Goal: Task Accomplishment & Management: Use online tool/utility

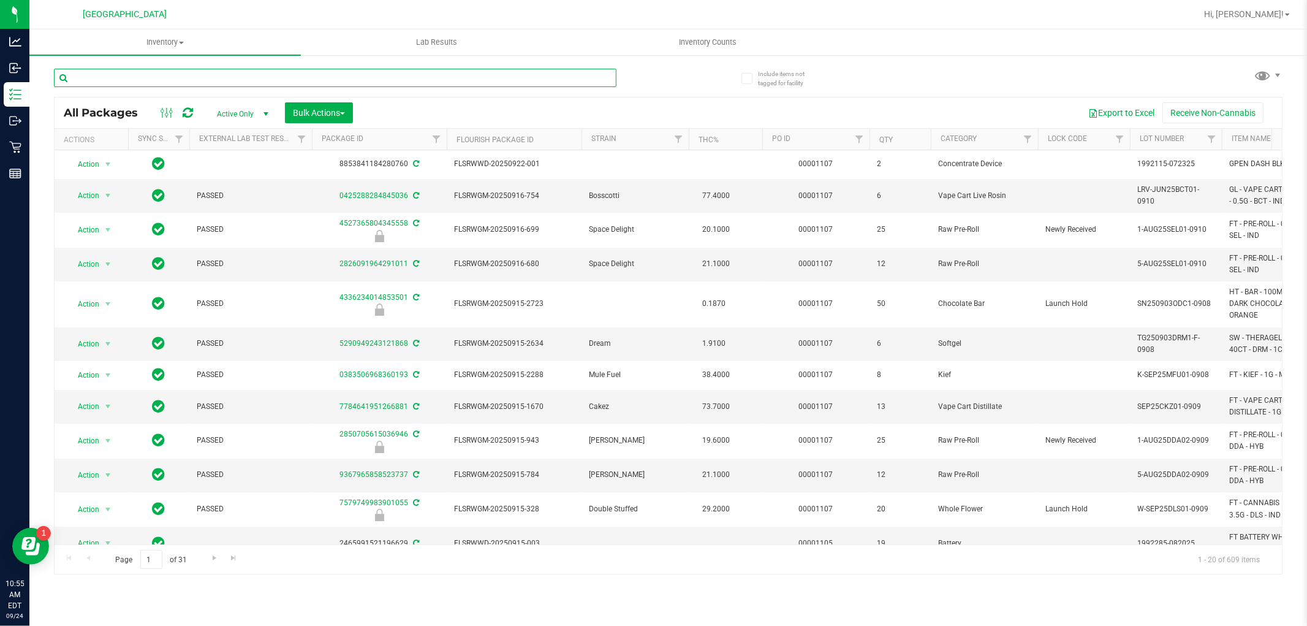
click at [211, 74] on input "text" at bounding box center [335, 78] width 562 height 18
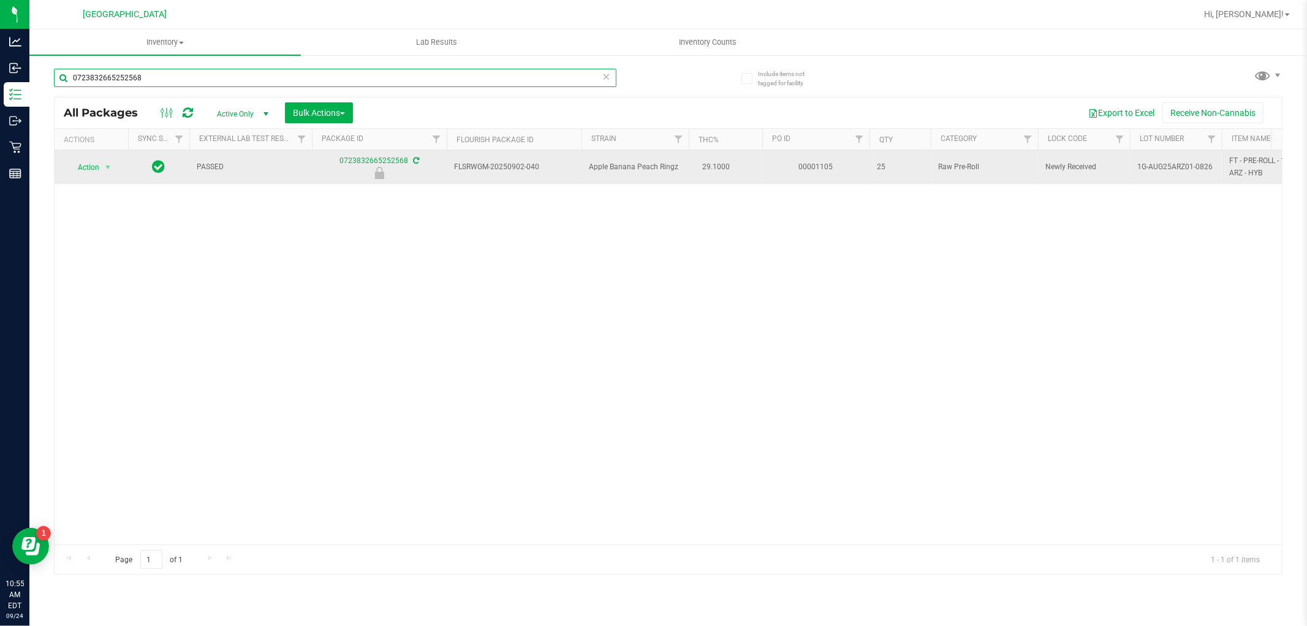
type input "0723832665252568"
click at [89, 167] on span "Action" at bounding box center [83, 167] width 33 height 17
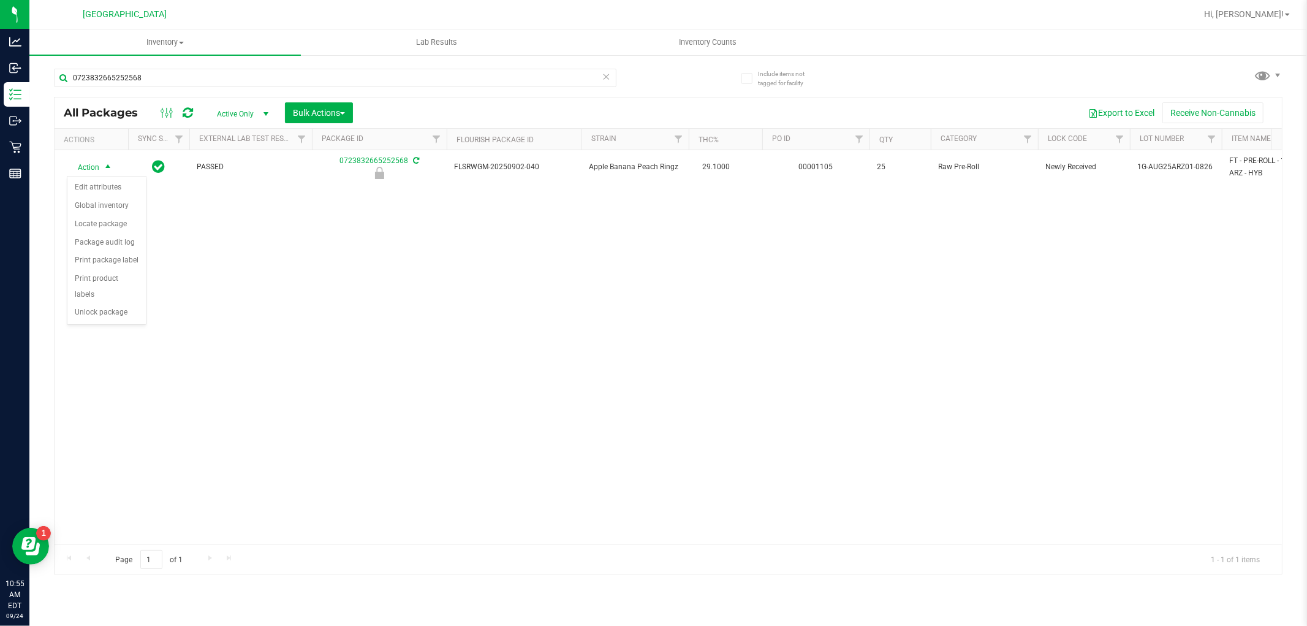
click at [110, 325] on div "Action Edit attributes Global inventory Locate package Package audit log Print …" at bounding box center [107, 250] width 80 height 149
click at [102, 328] on div "Action Action Edit attributes Global inventory Locate package Package audit log…" at bounding box center [668, 347] width 1227 height 394
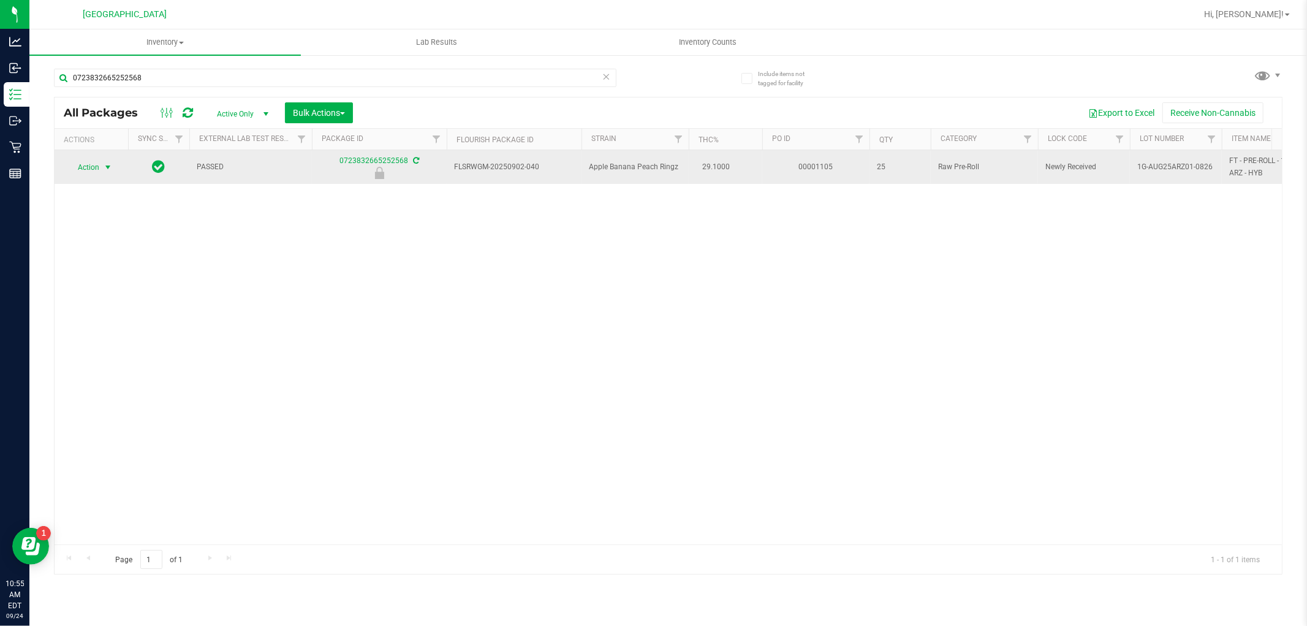
click at [108, 167] on span "select" at bounding box center [108, 167] width 10 height 10
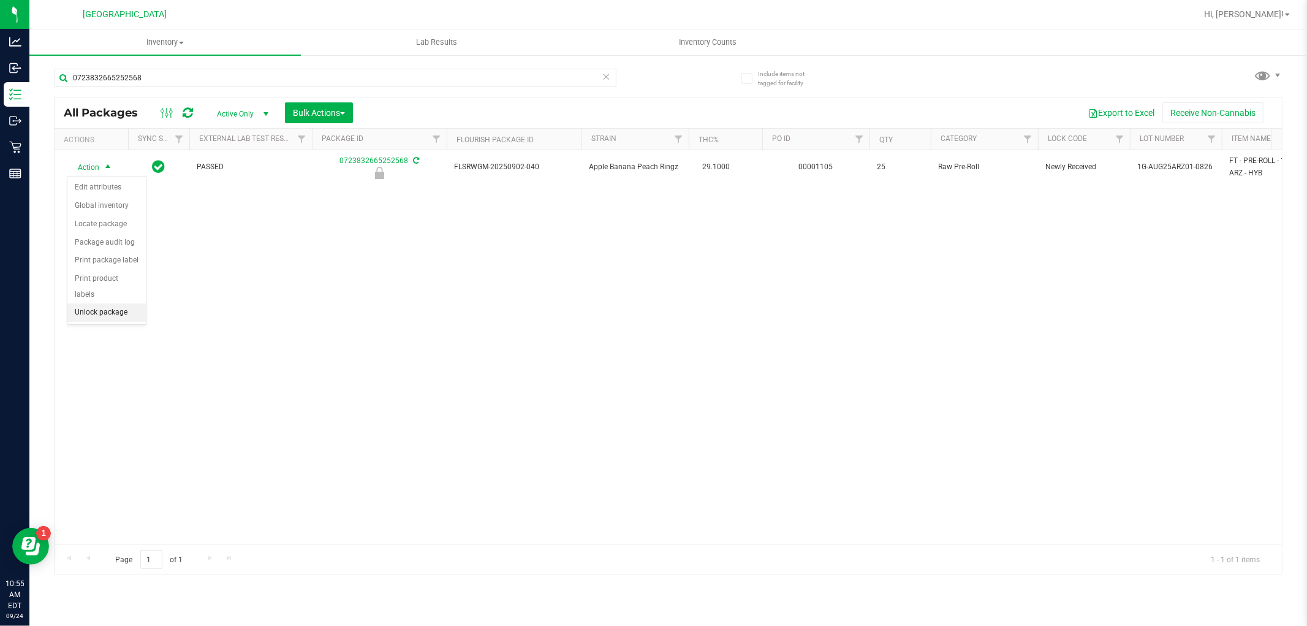
click at [116, 316] on li "Unlock package" at bounding box center [106, 312] width 78 height 18
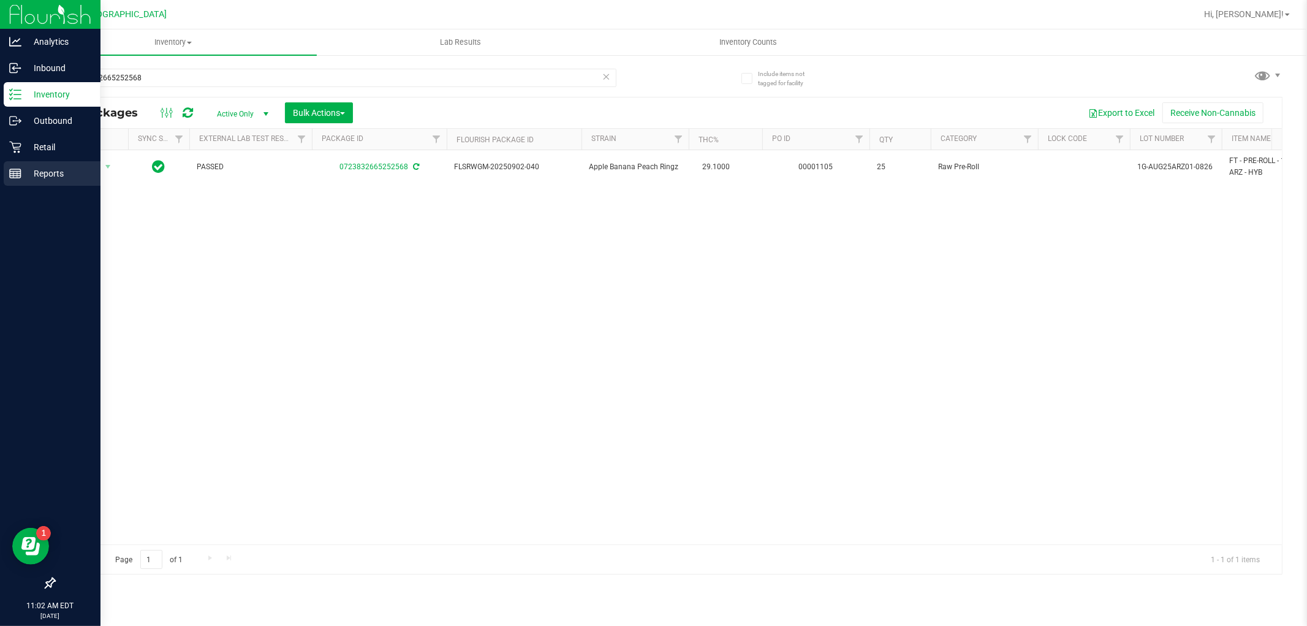
click at [15, 176] on line at bounding box center [15, 176] width 11 height 0
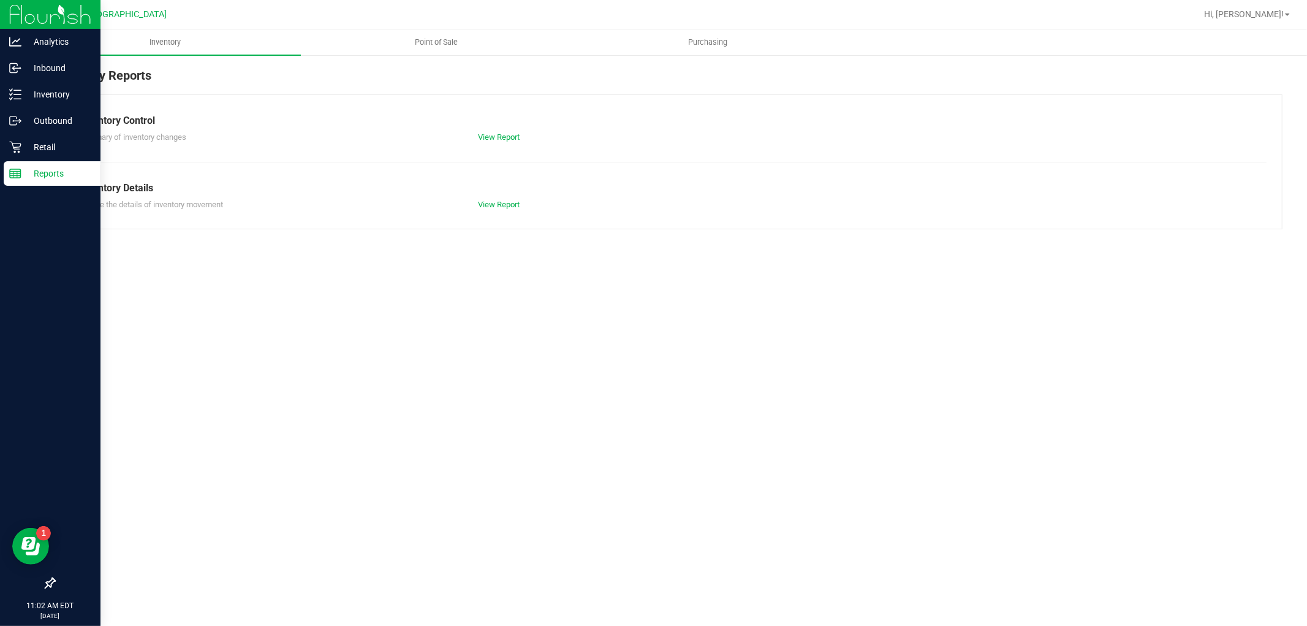
click at [437, 37] on span "Point of Sale" at bounding box center [437, 42] width 76 height 11
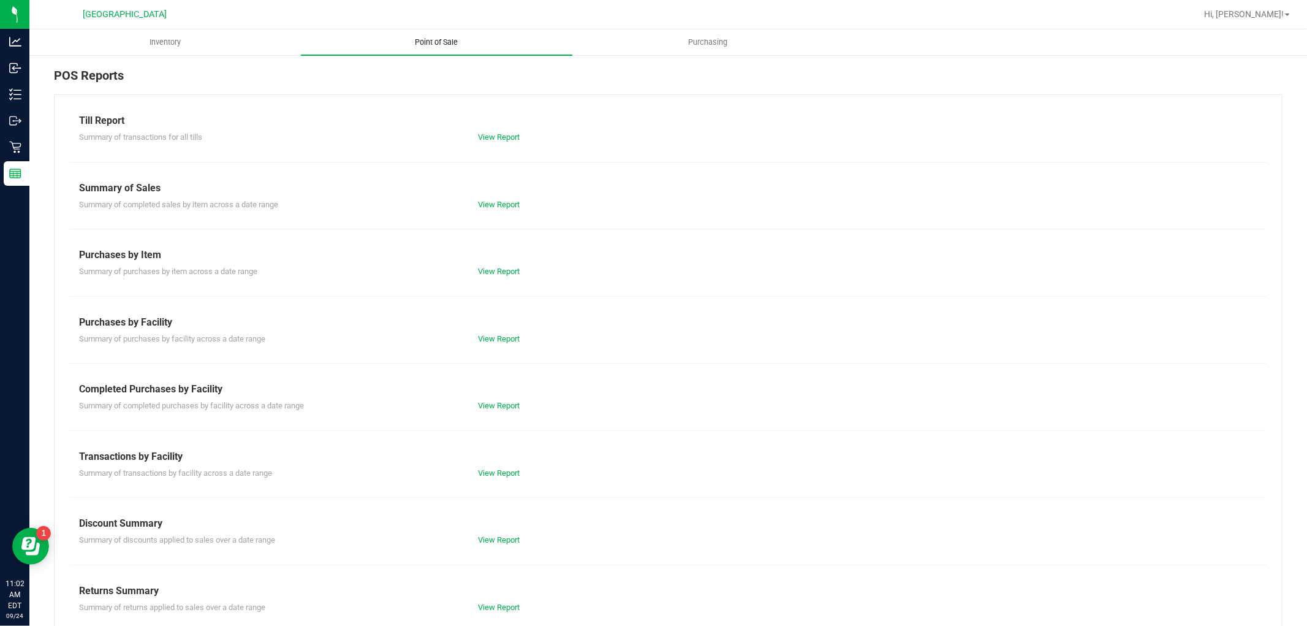
click at [439, 40] on span "Point of Sale" at bounding box center [437, 42] width 76 height 11
click at [493, 409] on link "View Report" at bounding box center [499, 405] width 42 height 9
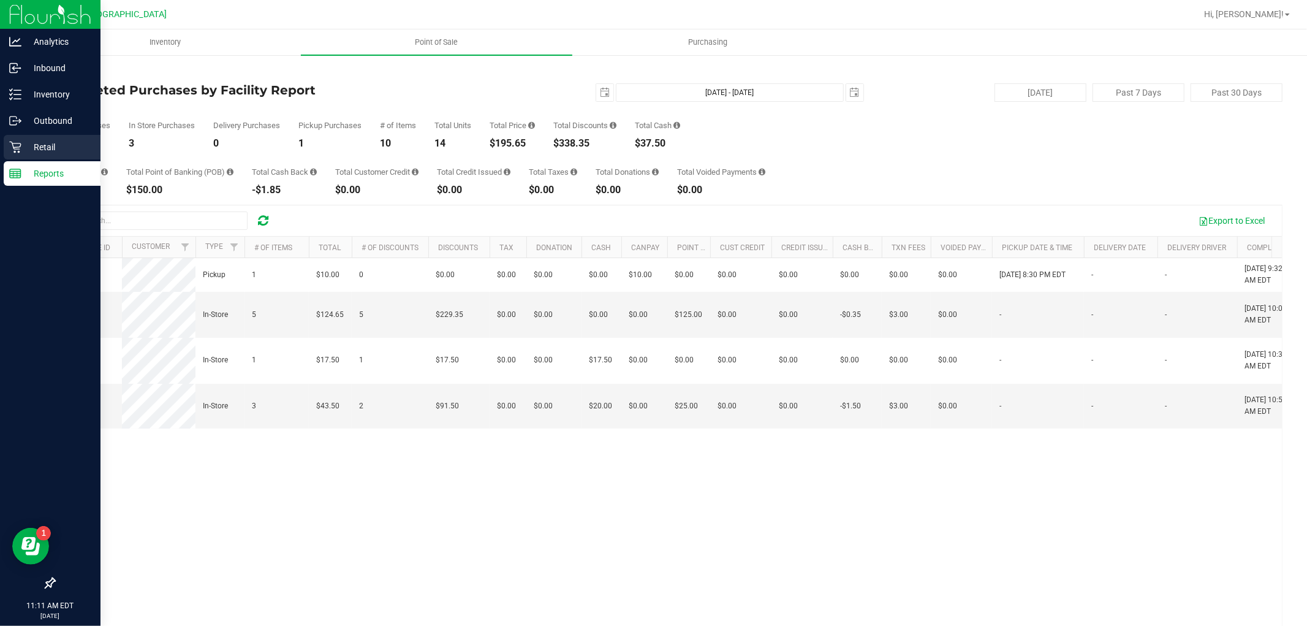
click at [18, 147] on icon at bounding box center [15, 148] width 12 height 12
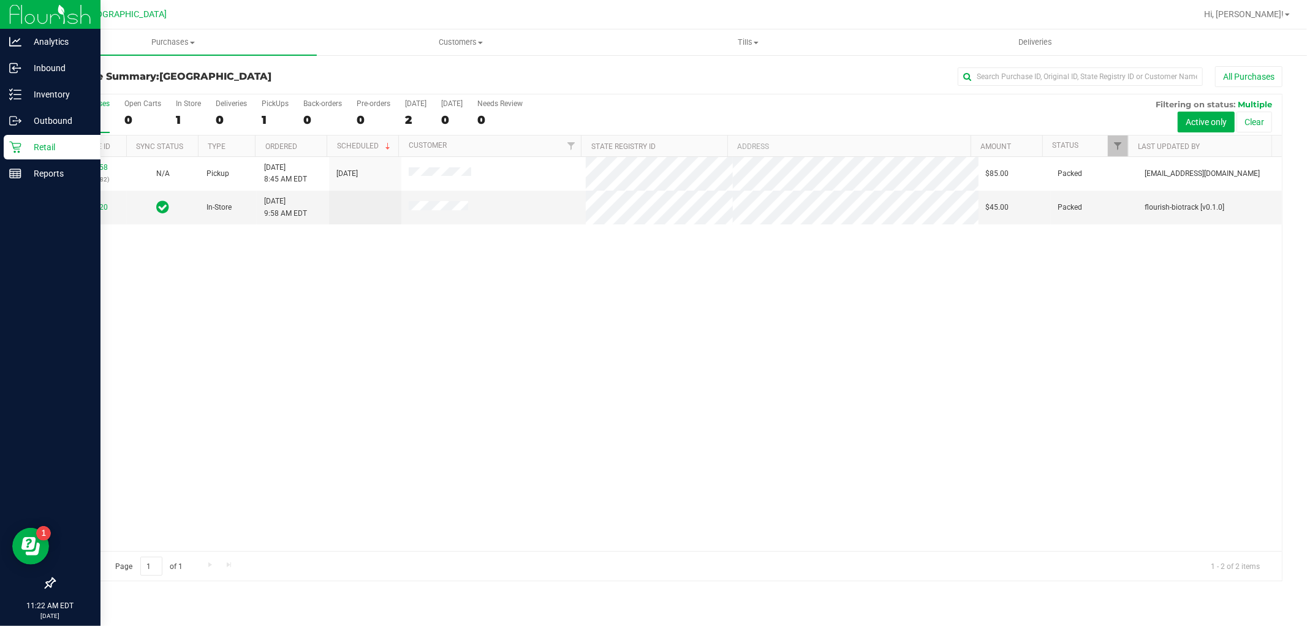
click at [32, 142] on p "Retail" at bounding box center [58, 147] width 74 height 15
click at [16, 176] on icon at bounding box center [15, 173] width 12 height 12
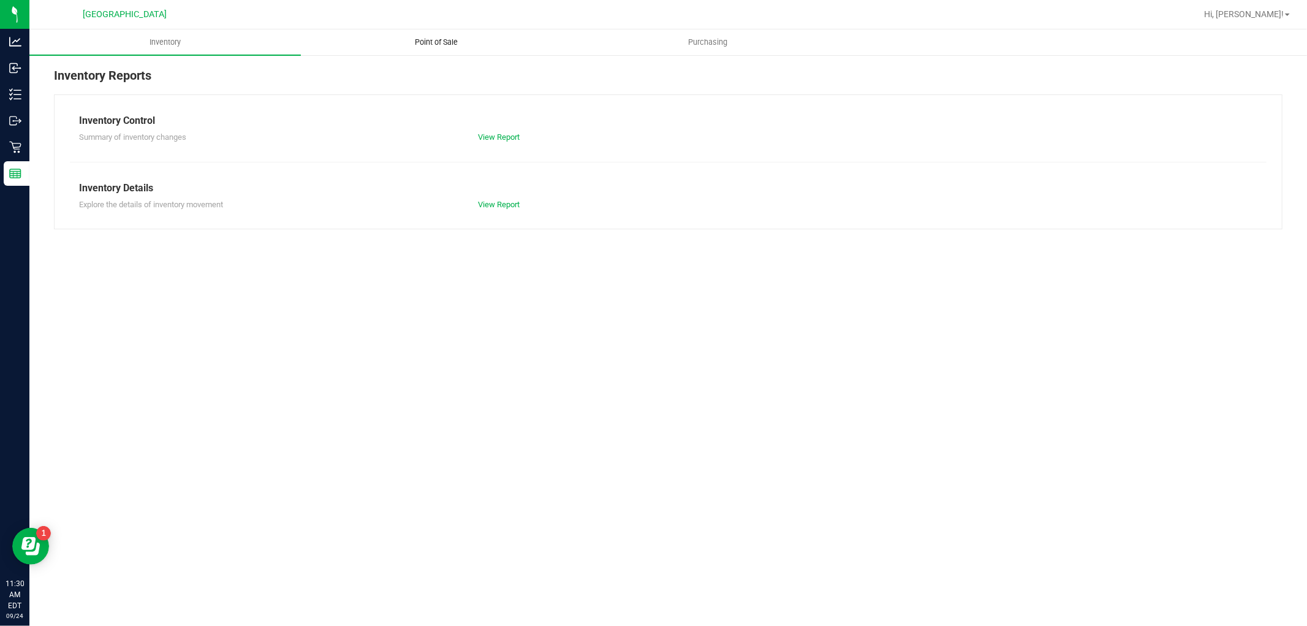
click at [432, 51] on uib-tab-heading "Point of Sale" at bounding box center [436, 42] width 270 height 25
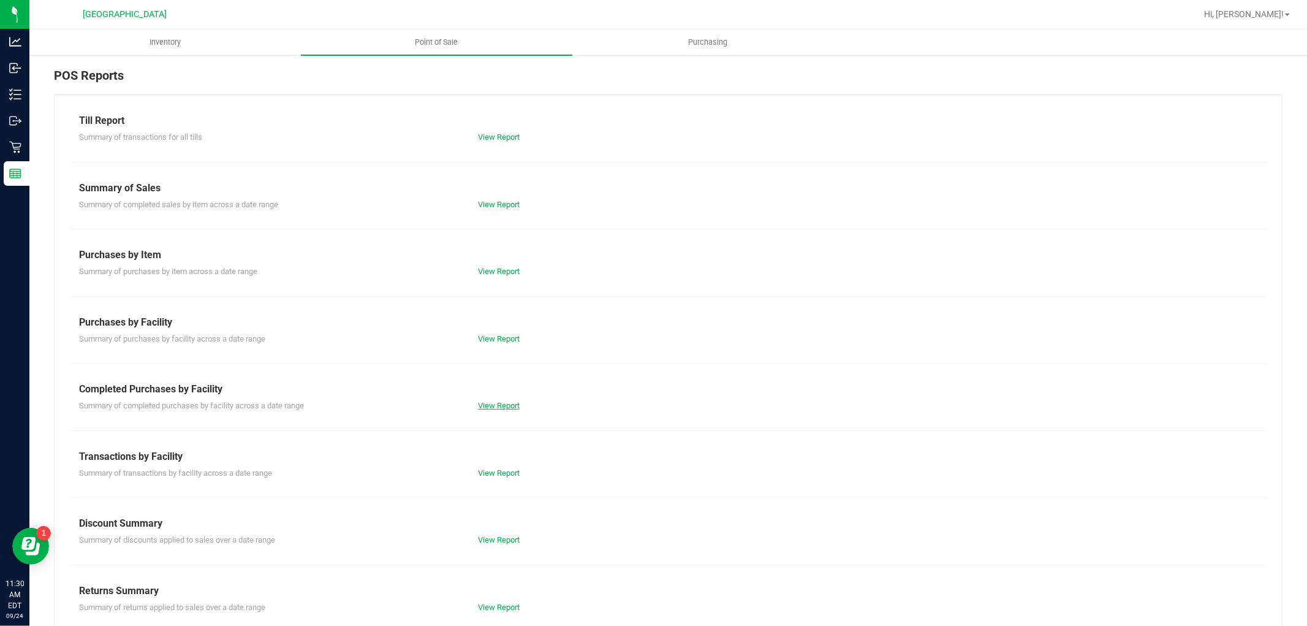
click at [503, 403] on link "View Report" at bounding box center [499, 405] width 42 height 9
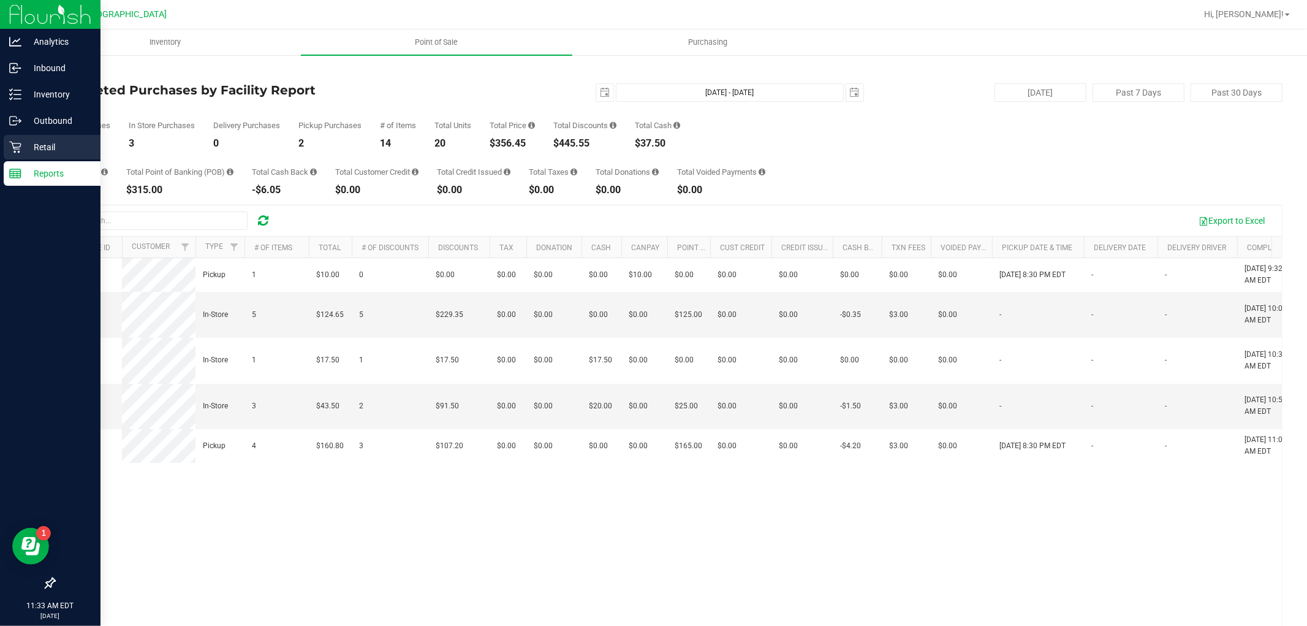
click at [35, 144] on p "Retail" at bounding box center [58, 147] width 74 height 15
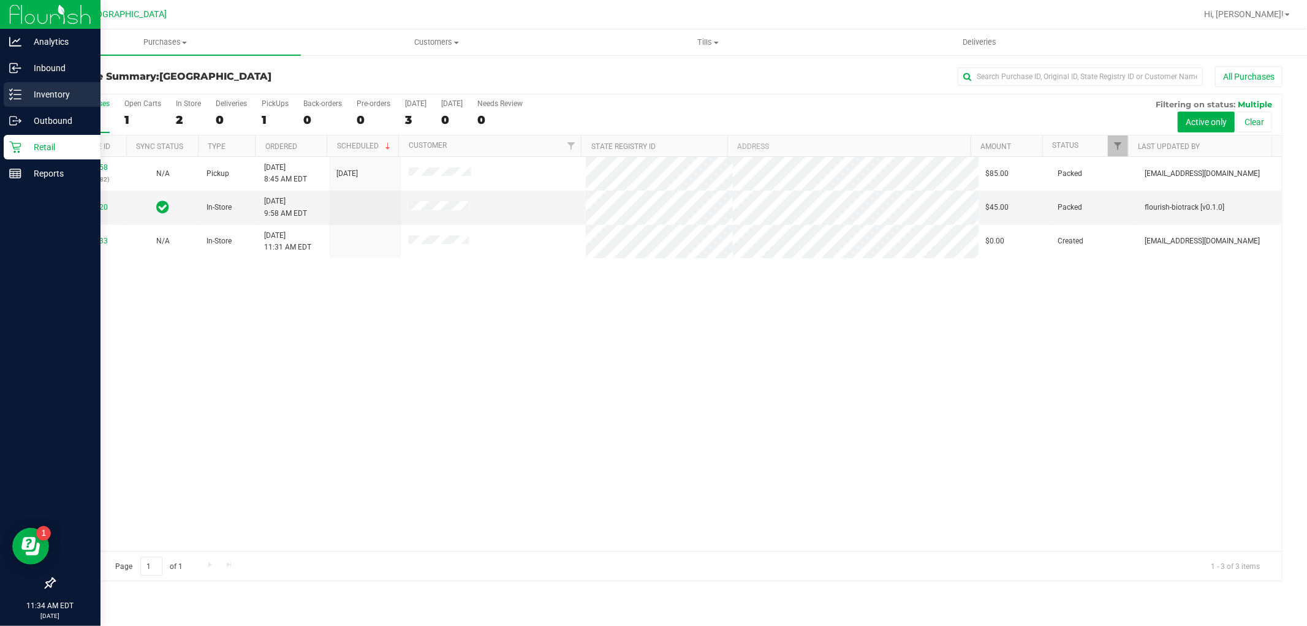
click at [10, 98] on icon at bounding box center [15, 94] width 12 height 12
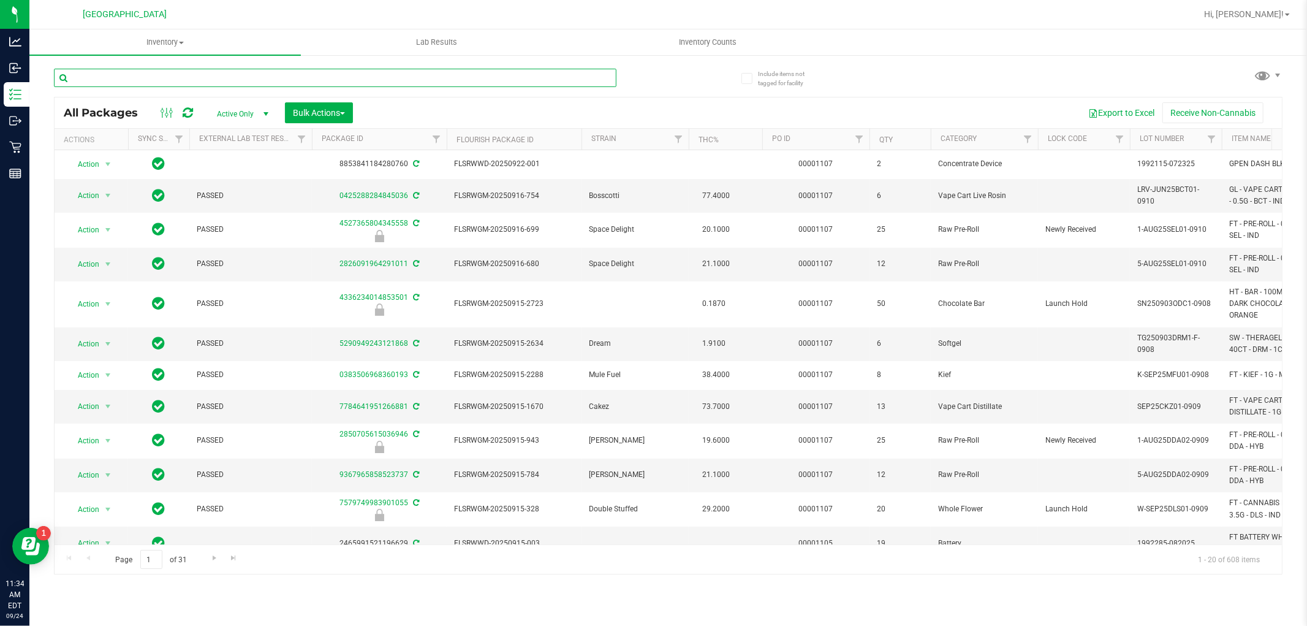
click at [195, 77] on input "text" at bounding box center [335, 78] width 562 height 18
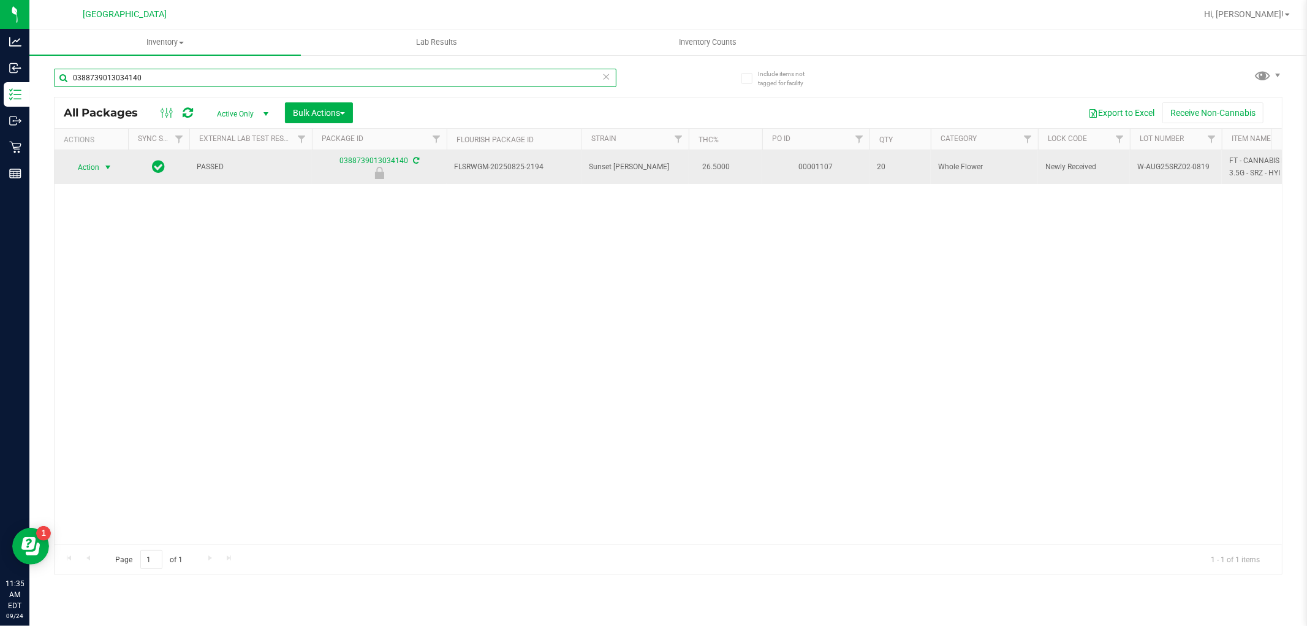
type input "0388739013034140"
click at [111, 168] on span "select" at bounding box center [108, 167] width 10 height 10
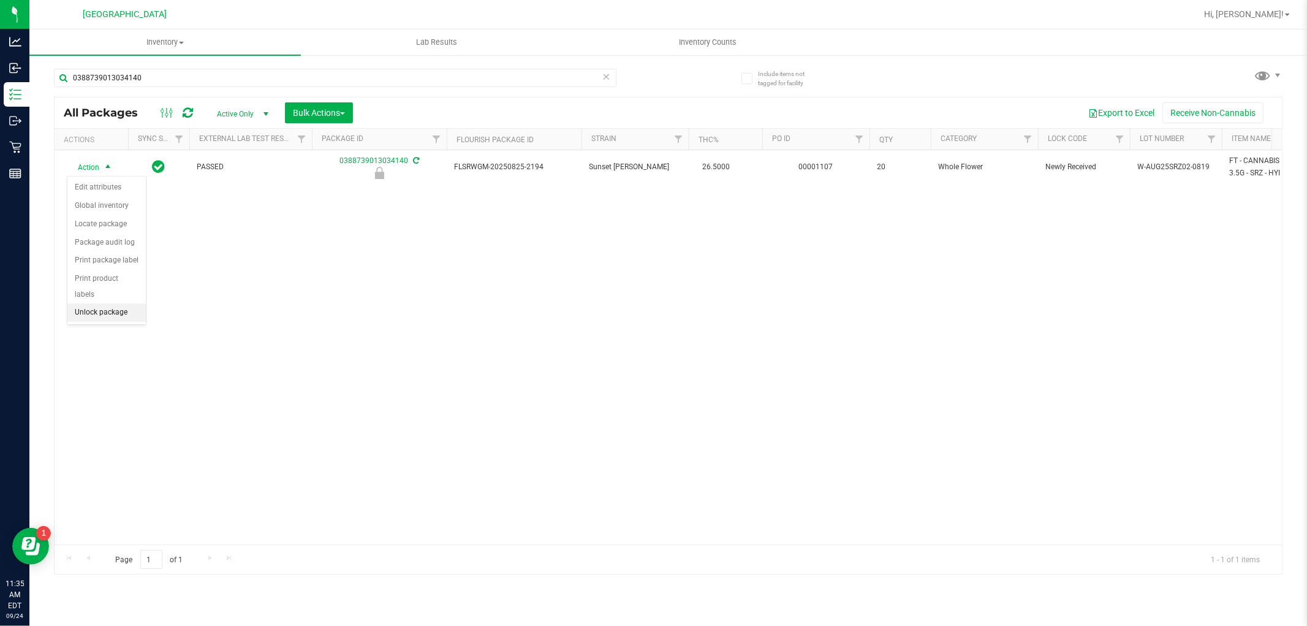
click at [89, 310] on li "Unlock package" at bounding box center [106, 312] width 78 height 18
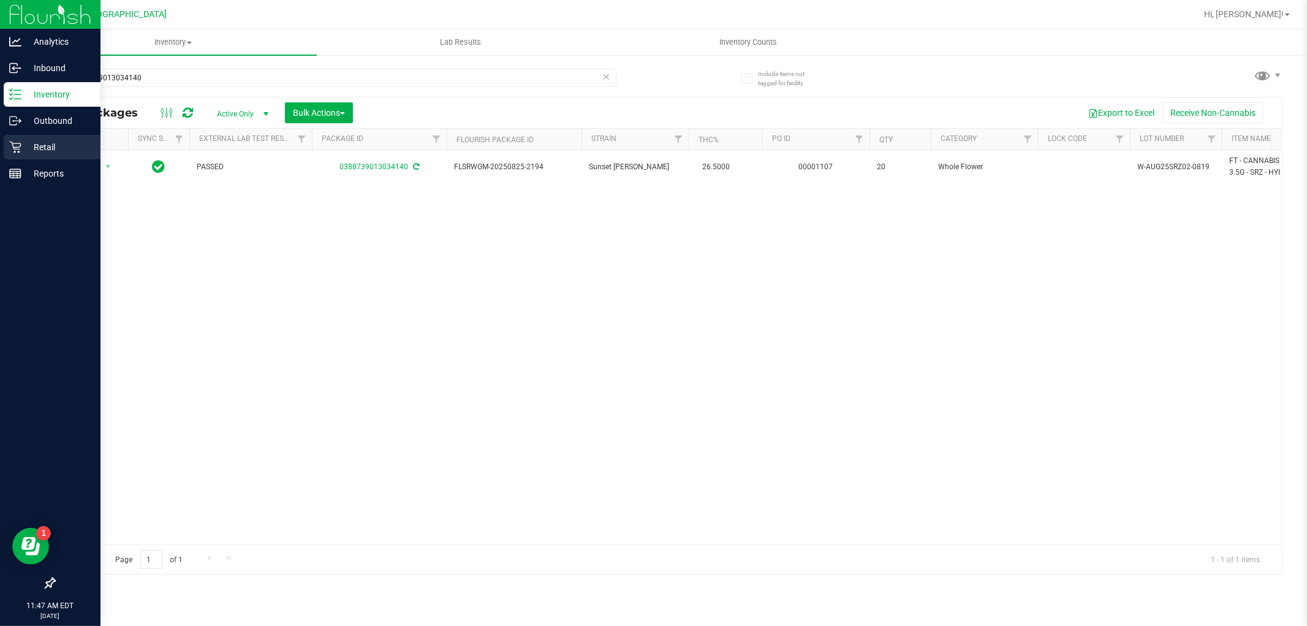
click at [70, 151] on p "Retail" at bounding box center [58, 147] width 74 height 15
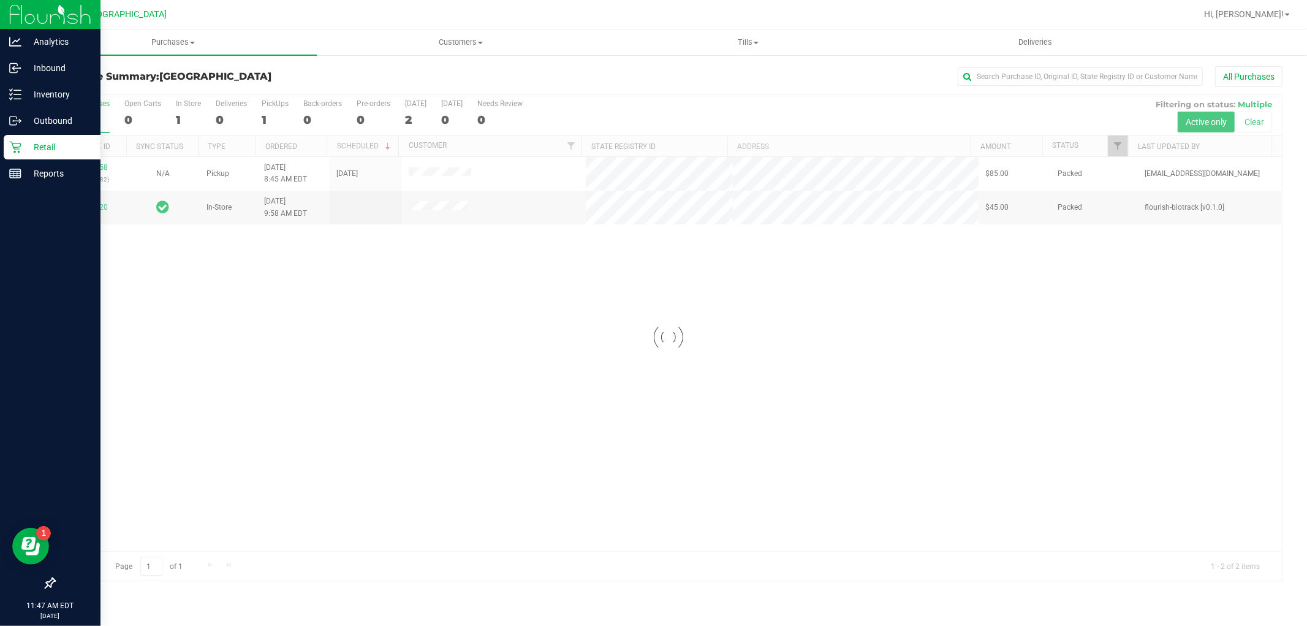
drag, startPoint x: 293, startPoint y: 219, endPoint x: 304, endPoint y: 218, distance: 11.0
drag, startPoint x: 304, startPoint y: 218, endPoint x: 602, endPoint y: 291, distance: 306.6
click at [602, 291] on div "11996958 (327176282) N/A Pickup [DATE] 8:45 AM EDT 9/24/2025 $85.00 Packed [EMA…" at bounding box center [668, 354] width 1227 height 394
